Goal: Find specific page/section: Find specific page/section

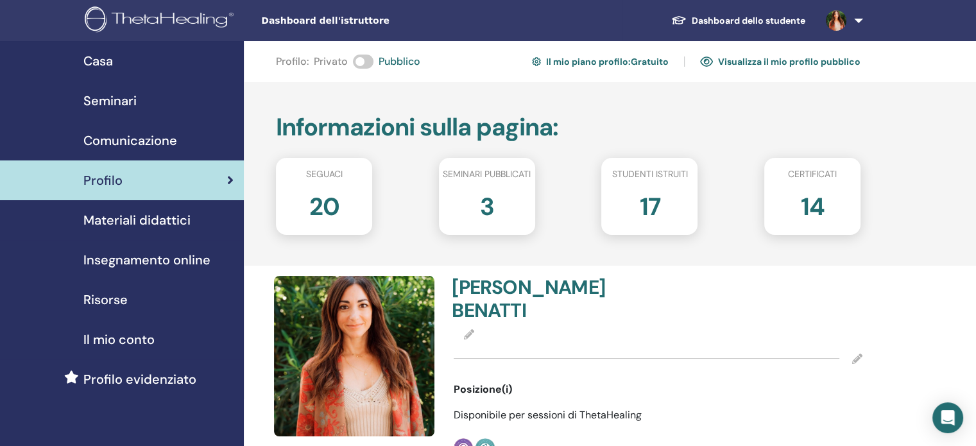
click at [138, 223] on font "Materiali didattici" at bounding box center [136, 220] width 107 height 17
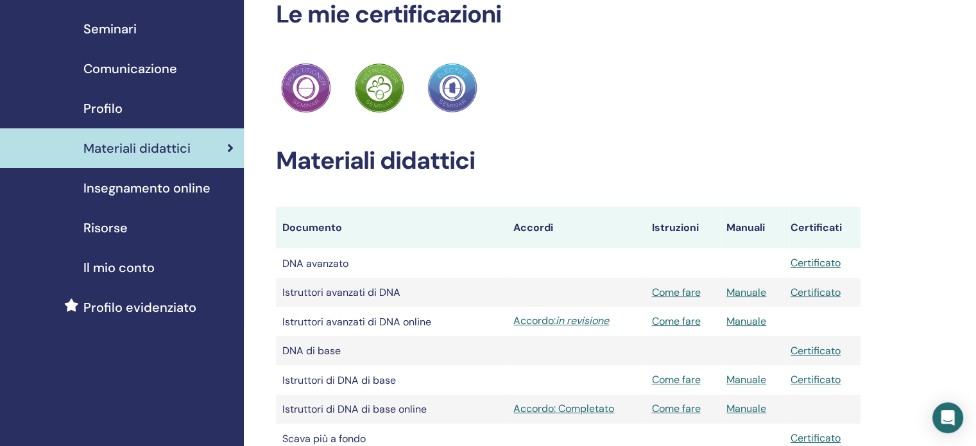
scroll to position [69, 0]
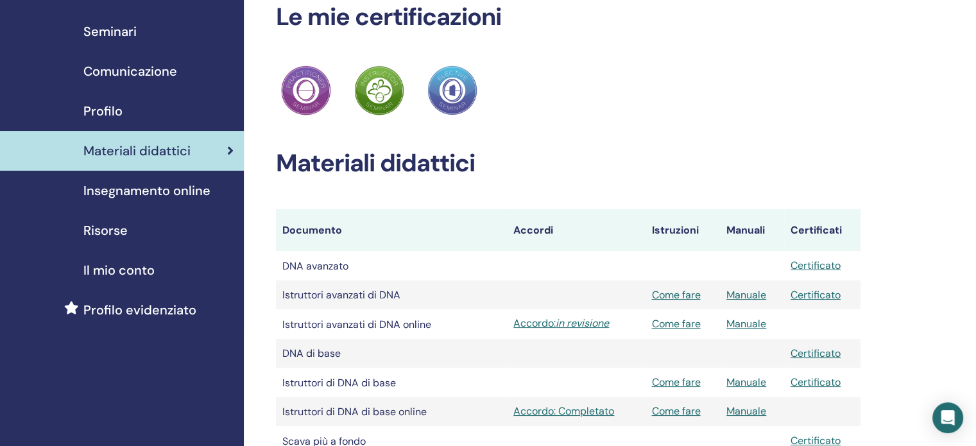
click at [148, 149] on font "Materiali didattici" at bounding box center [136, 150] width 107 height 17
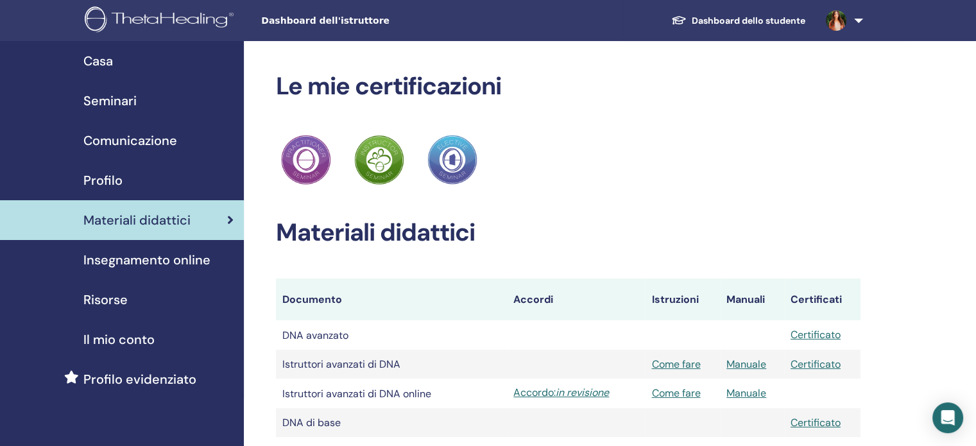
click at [134, 264] on font "Insegnamento online" at bounding box center [146, 260] width 127 height 17
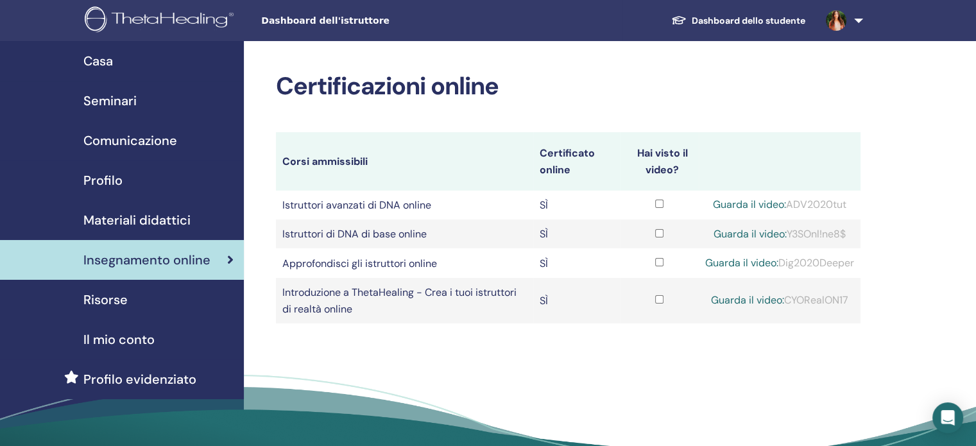
click at [131, 220] on font "Materiali didattici" at bounding box center [136, 220] width 107 height 17
click at [176, 217] on font "Materiali didattici" at bounding box center [136, 220] width 107 height 17
